Goal: Use online tool/utility: Utilize a website feature to perform a specific function

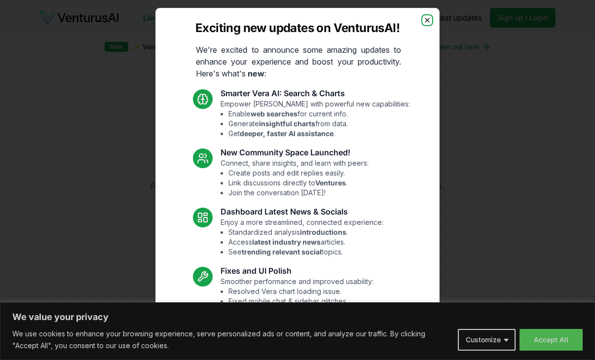
click at [424, 20] on icon "button" at bounding box center [428, 20] width 8 height 8
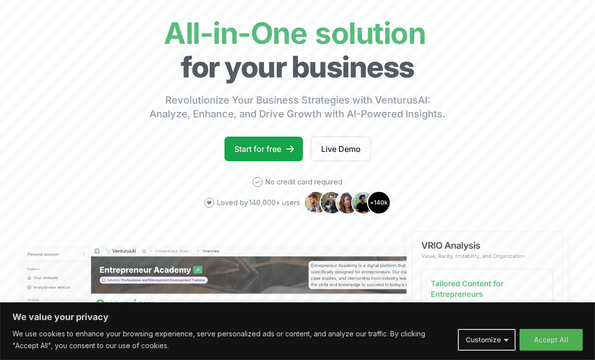
scroll to position [76, 0]
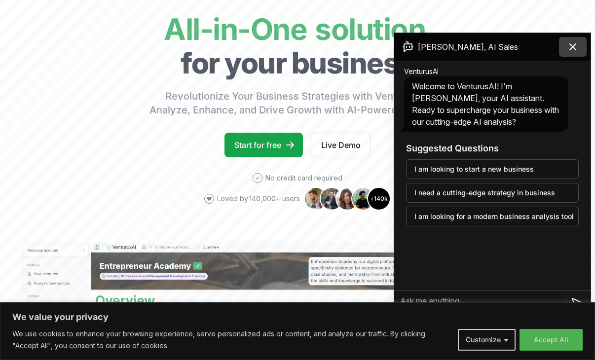
click at [570, 49] on icon at bounding box center [573, 47] width 12 height 12
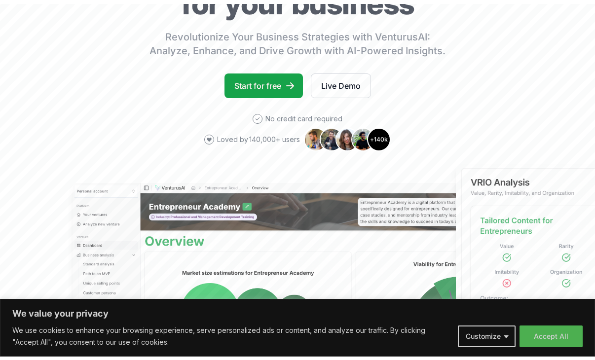
scroll to position [0, 0]
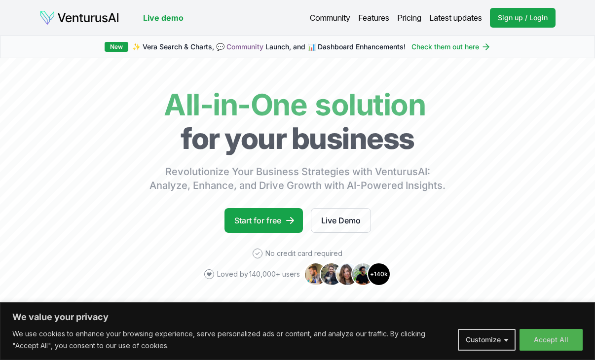
click at [398, 16] on link "Pricing" at bounding box center [409, 18] width 24 height 12
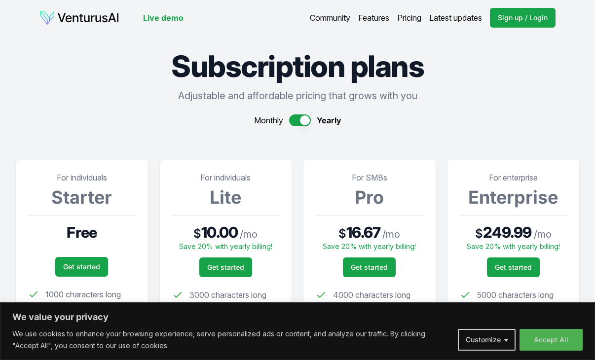
click at [367, 21] on link "Features" at bounding box center [373, 18] width 31 height 12
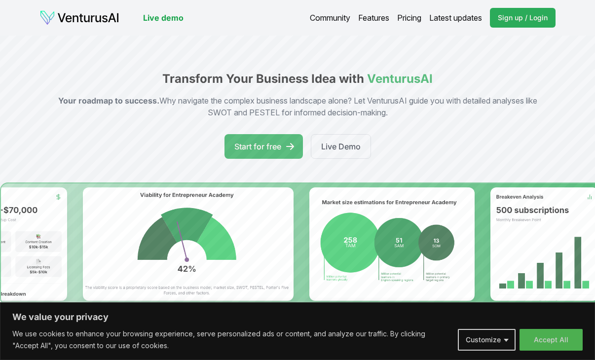
click at [508, 22] on span "Sign up / Login" at bounding box center [523, 18] width 50 height 10
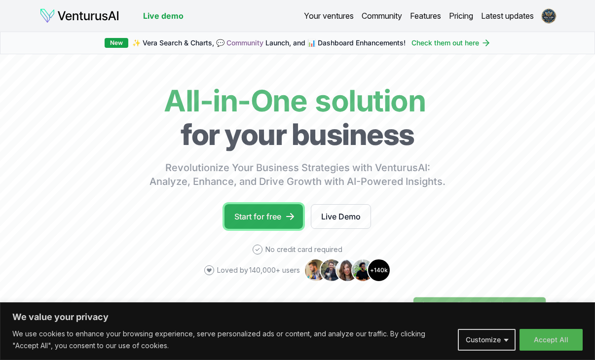
click at [272, 222] on link "Start for free" at bounding box center [264, 216] width 79 height 25
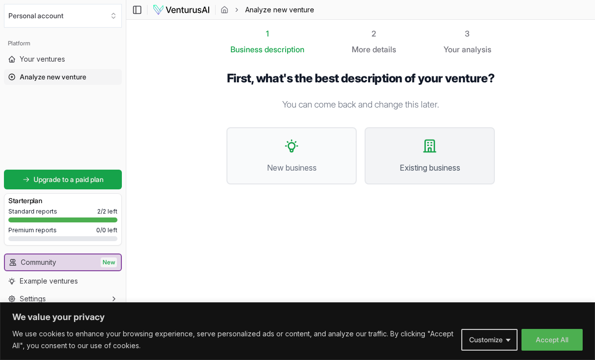
click at [412, 185] on button "Existing business" at bounding box center [430, 155] width 130 height 57
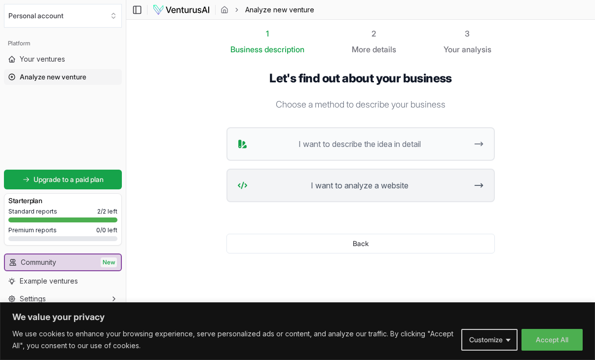
click at [387, 191] on span "I want to analyze a website" at bounding box center [360, 186] width 216 height 12
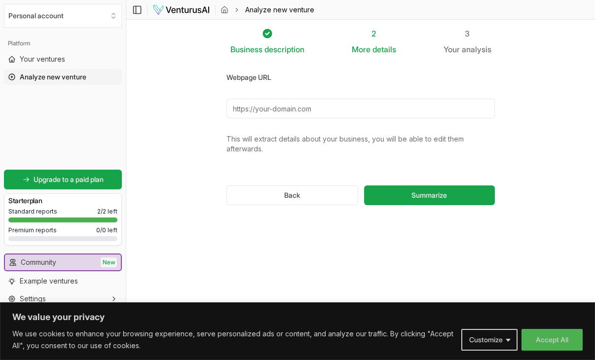
click at [368, 105] on input "Webpage URL" at bounding box center [361, 109] width 269 height 20
paste input "https://mygovcon.com/"
type input "https://mygovcon.com/"
click at [420, 196] on span "Summarize" at bounding box center [430, 196] width 36 height 10
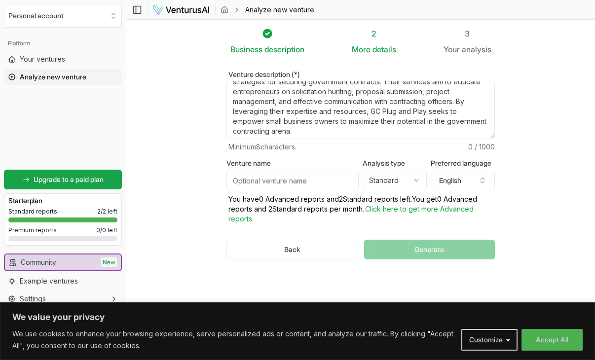
scroll to position [49, 0]
click at [334, 179] on input "Venture name" at bounding box center [293, 181] width 132 height 20
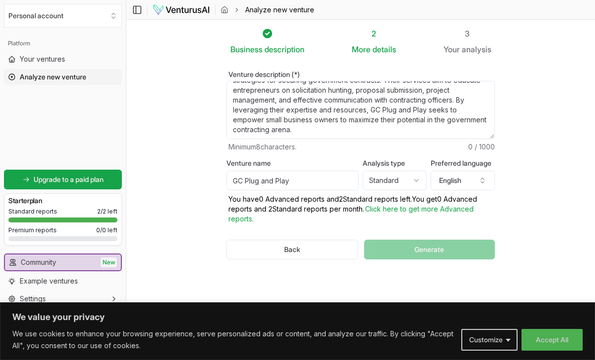
type input "GC Plug and Play"
click at [414, 183] on html "We value your privacy We use cookies to enhance your browsing experience, serve…" at bounding box center [297, 180] width 595 height 360
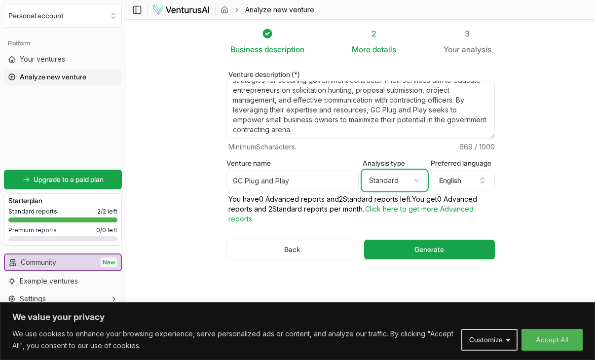
click at [448, 203] on html "We value your privacy We use cookies to enhance your browsing experience, serve…" at bounding box center [297, 180] width 595 height 360
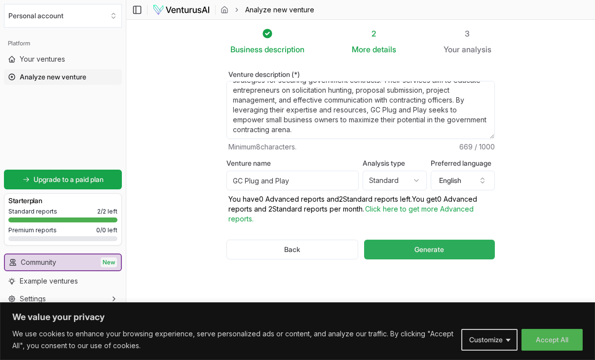
click at [442, 247] on span "Generate" at bounding box center [430, 250] width 30 height 10
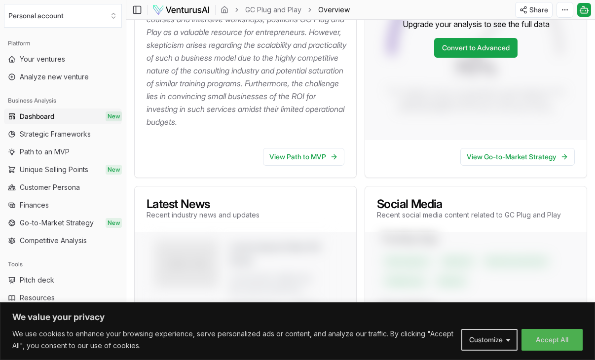
scroll to position [242, 0]
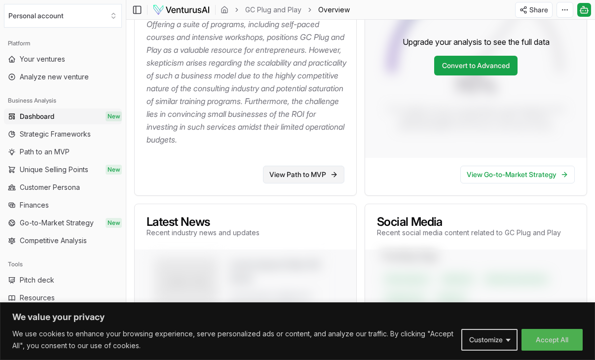
click at [321, 184] on link "View Path to MVP" at bounding box center [303, 175] width 81 height 18
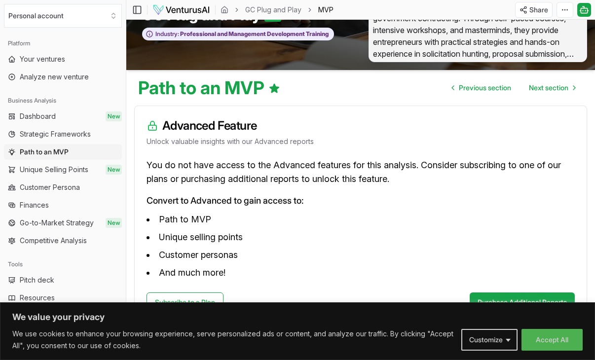
scroll to position [56, 0]
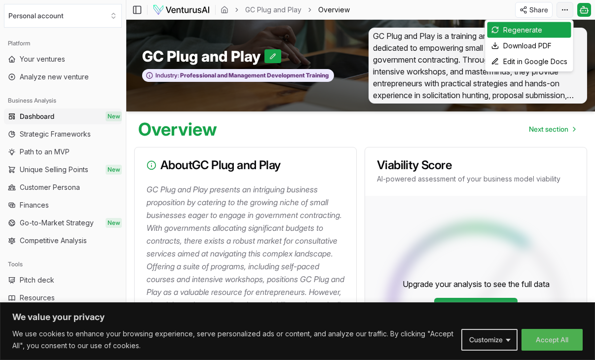
click at [562, 13] on html "We value your privacy We use cookies to enhance your browsing experience, serve…" at bounding box center [297, 180] width 595 height 360
